Goal: Information Seeking & Learning: Learn about a topic

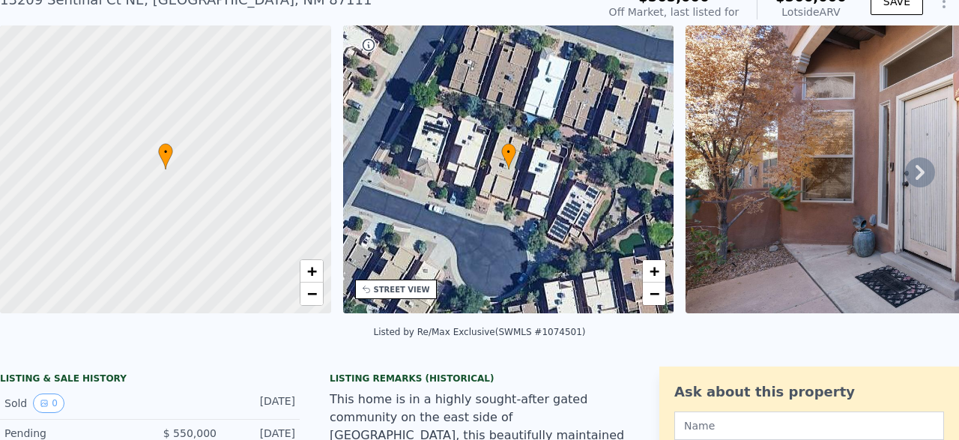
scroll to position [70, 0]
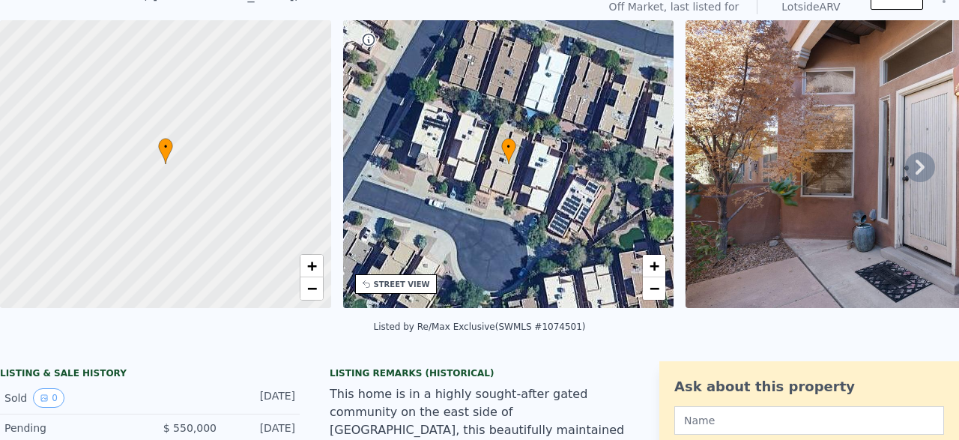
click at [62, 276] on div at bounding box center [165, 164] width 397 height 345
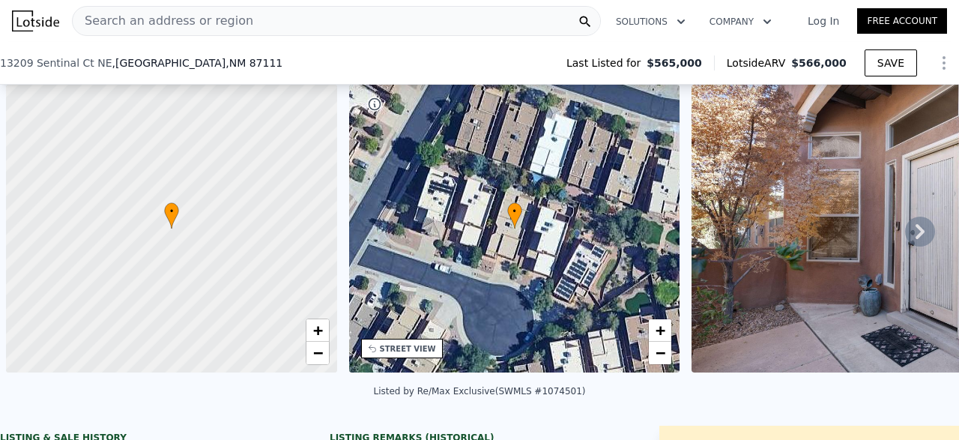
scroll to position [0, 6]
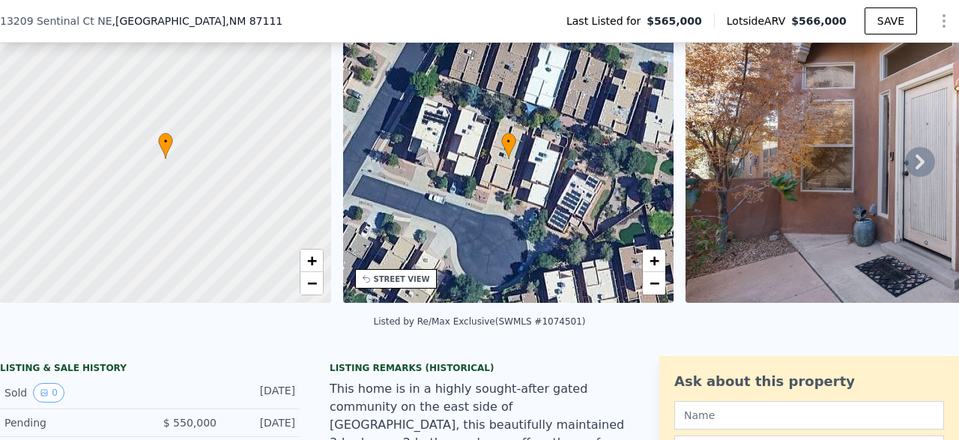
click at [343, 24] on div "[STREET_ADDRESS] Last Listed for $565,000 Lotside ARV $566,000 SAVE" at bounding box center [479, 21] width 959 height 42
click at [947, 20] on img at bounding box center [891, 159] width 413 height 288
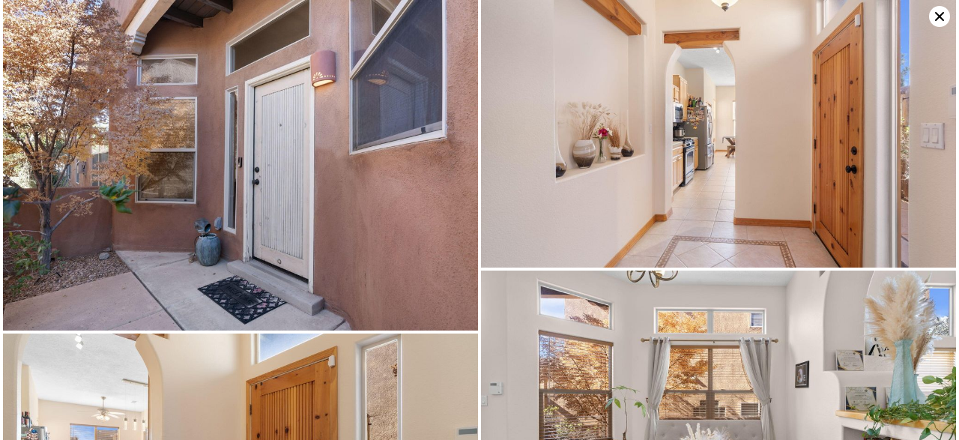
click at [944, 16] on icon at bounding box center [939, 16] width 21 height 21
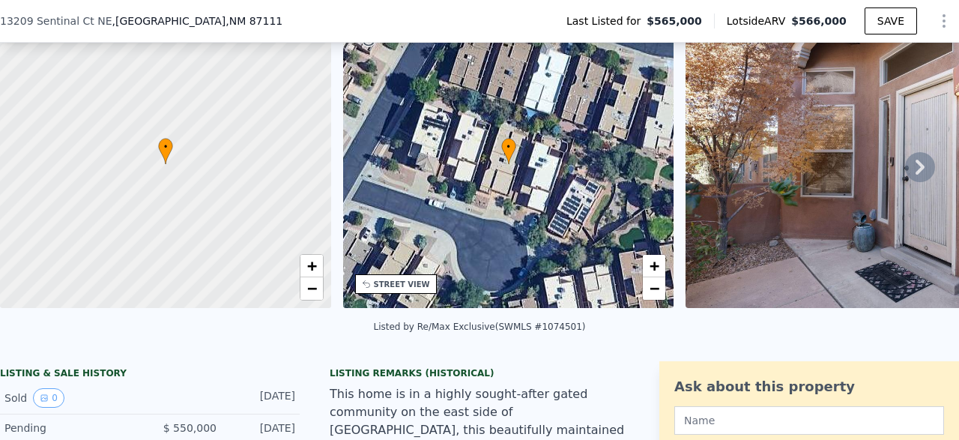
click at [10, 197] on div at bounding box center [165, 164] width 397 height 345
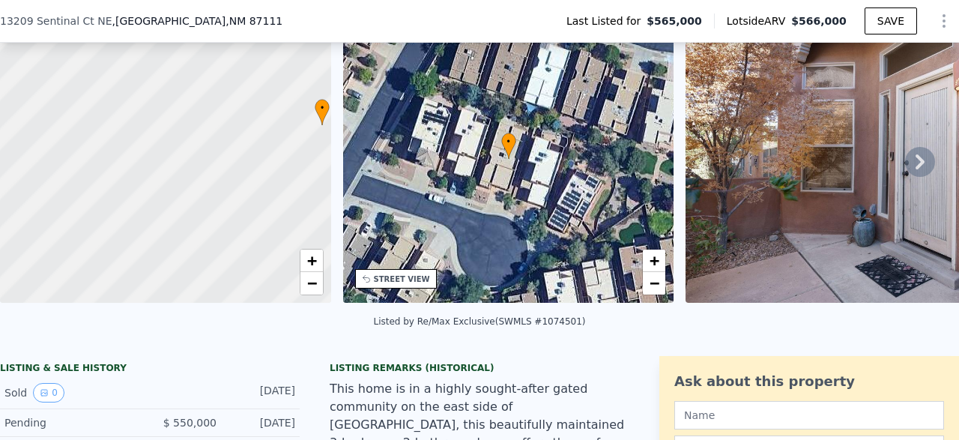
click at [10, 197] on div at bounding box center [165, 159] width 397 height 345
click at [11, 192] on div at bounding box center [165, 159] width 397 height 345
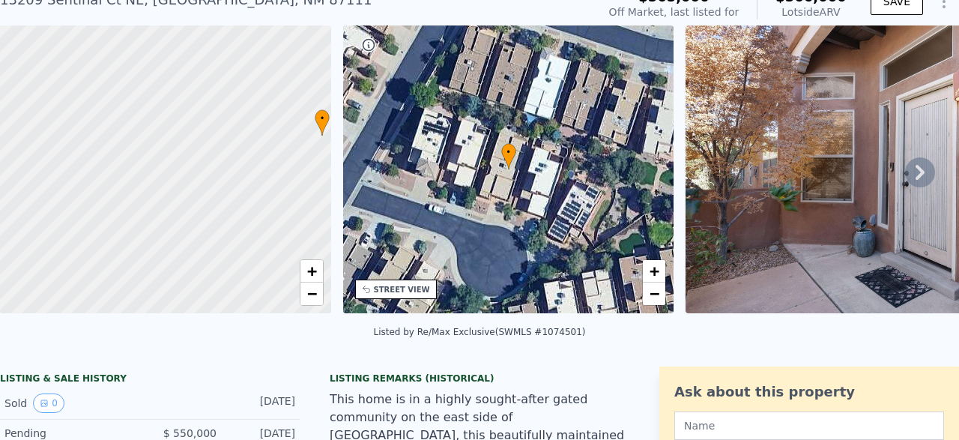
click at [556, 194] on div "• + −" at bounding box center [508, 169] width 331 height 288
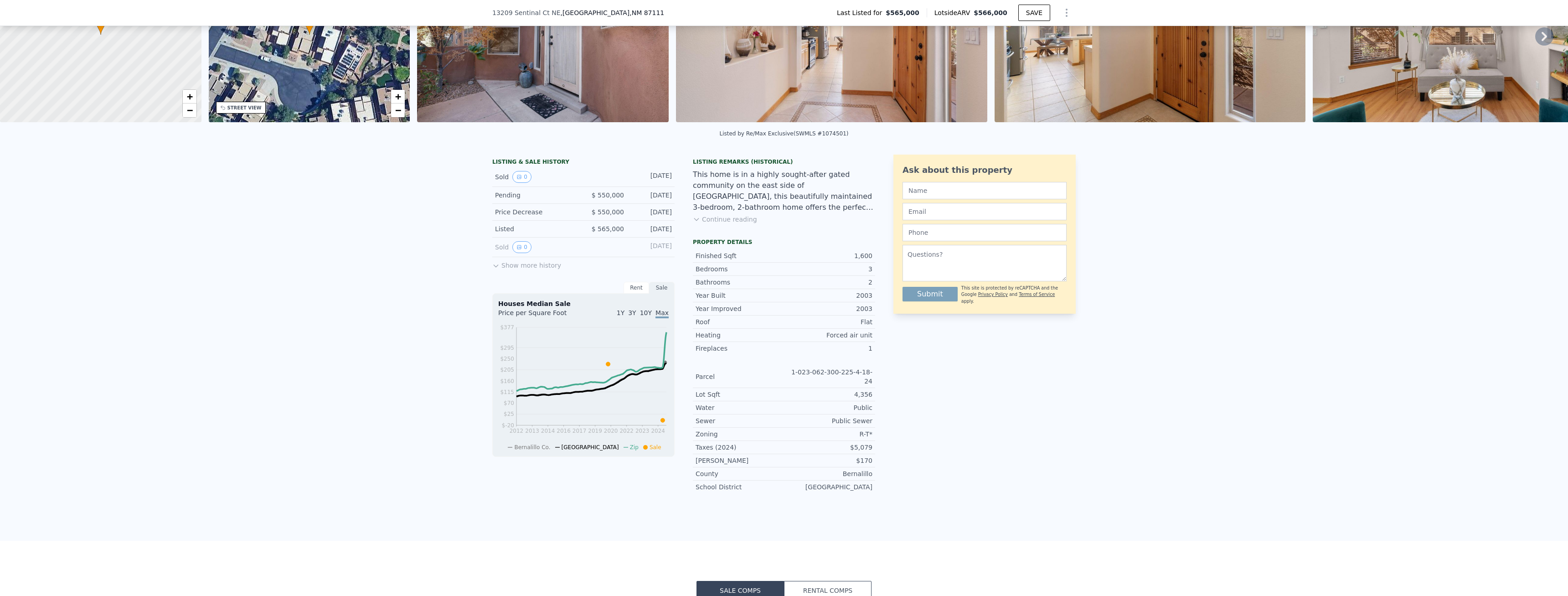
scroll to position [105, 0]
click at [545, 264] on button "Show more history" at bounding box center [527, 263] width 69 height 13
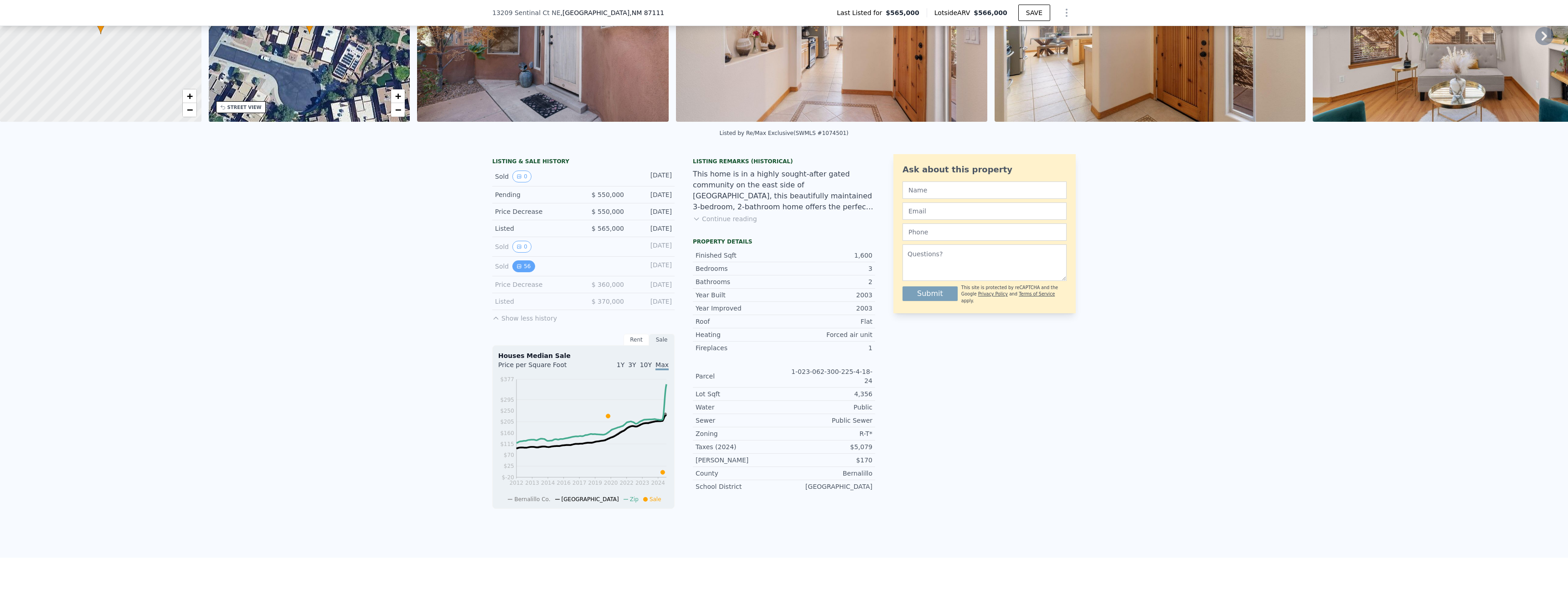
click at [523, 267] on button "56" at bounding box center [523, 266] width 23 height 12
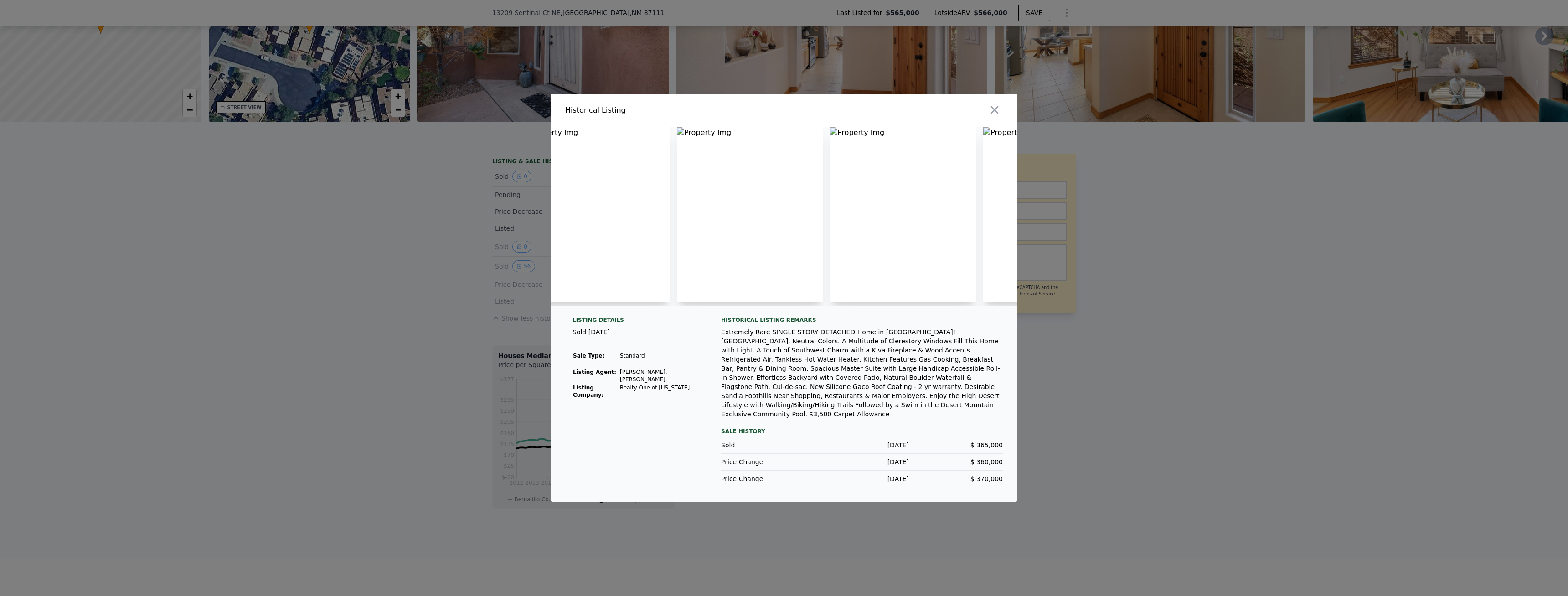
scroll to position [0, 0]
